Goal: Find specific page/section: Find specific page/section

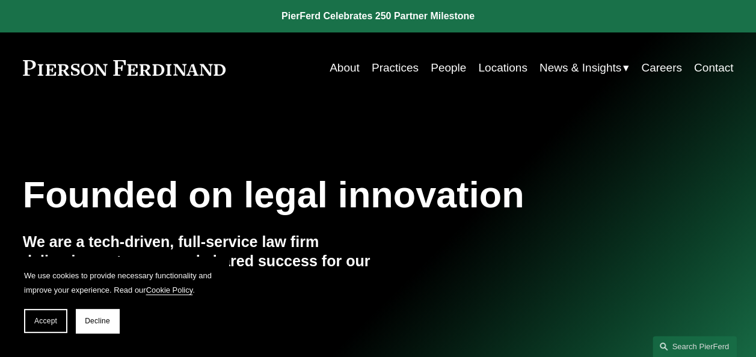
click at [448, 71] on link "People" at bounding box center [449, 68] width 36 height 23
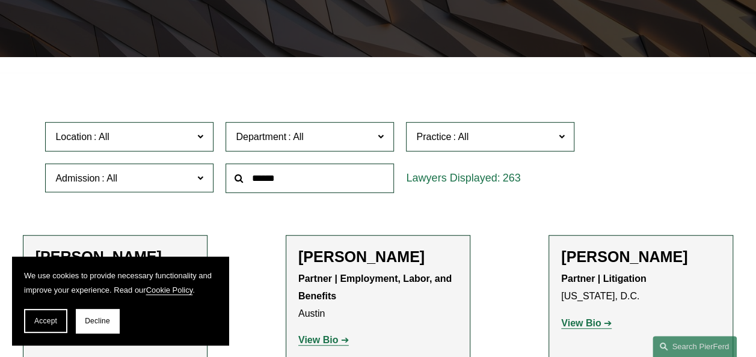
scroll to position [301, 0]
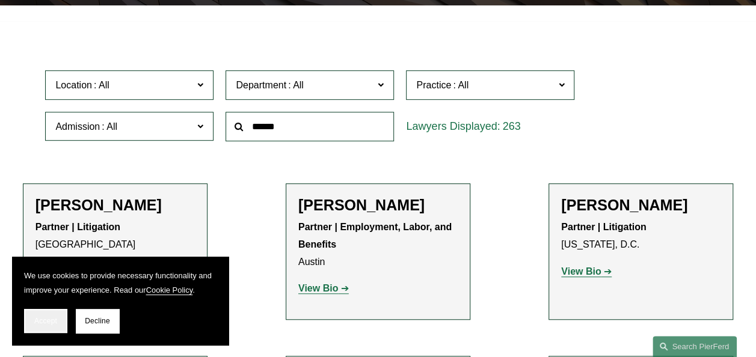
click at [43, 324] on span "Accept" at bounding box center [45, 321] width 23 height 8
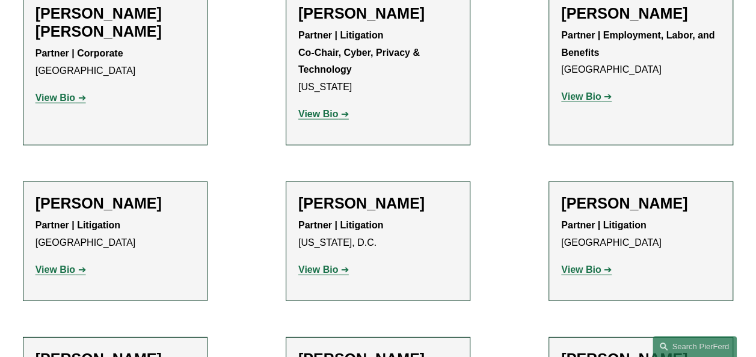
scroll to position [12758, 0]
